Goal: Information Seeking & Learning: Learn about a topic

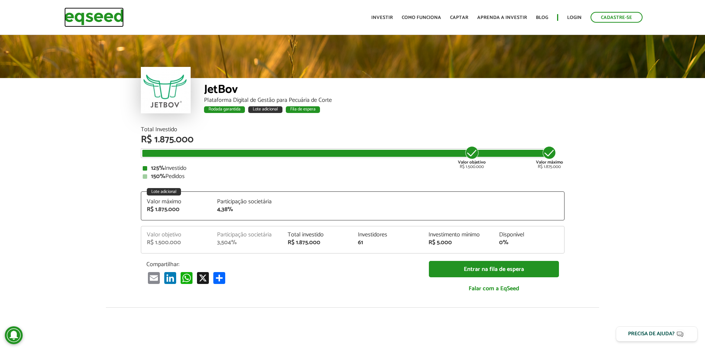
click at [97, 17] on img at bounding box center [93, 17] width 59 height 20
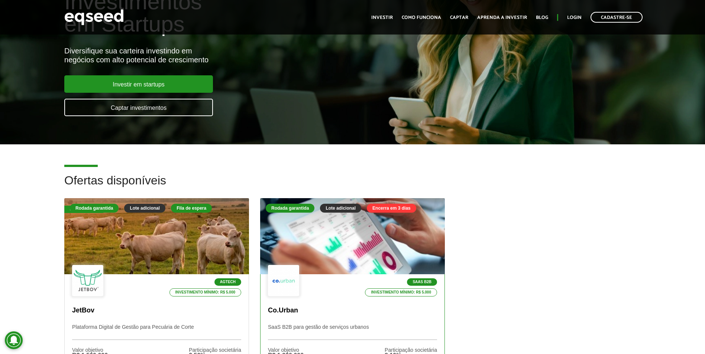
scroll to position [74, 0]
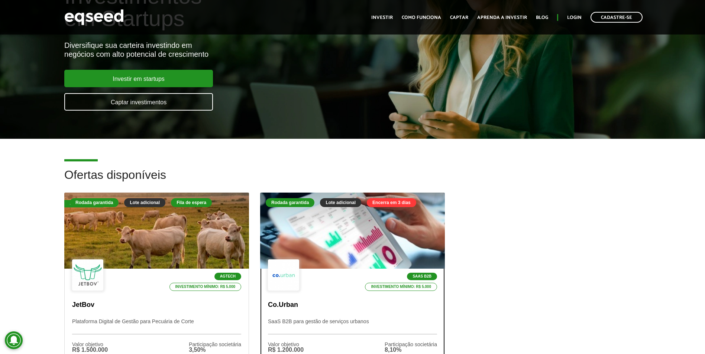
click at [364, 229] on div at bounding box center [351, 230] width 221 height 91
